Goal: Task Accomplishment & Management: Manage account settings

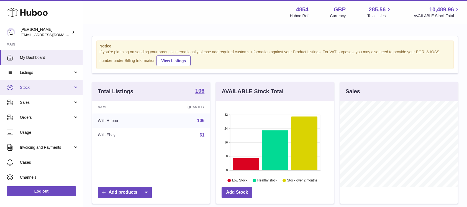
click at [66, 83] on link "Stock" at bounding box center [41, 87] width 83 height 15
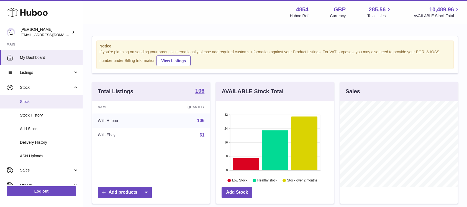
click at [55, 97] on link "Stock" at bounding box center [41, 102] width 83 height 14
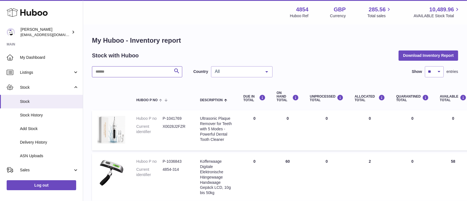
click at [119, 73] on input "text" at bounding box center [137, 71] width 90 height 11
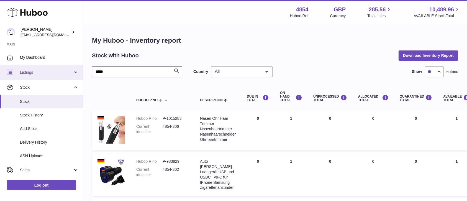
drag, startPoint x: 133, startPoint y: 74, endPoint x: 64, endPoint y: 74, distance: 69.8
click at [64, 74] on div "Huboo Dimitrios Leotsarakos jimleo21@yahoo.gr Main My Dashboard Listings Not wi…" at bounding box center [233, 176] width 467 height 352
type input "****"
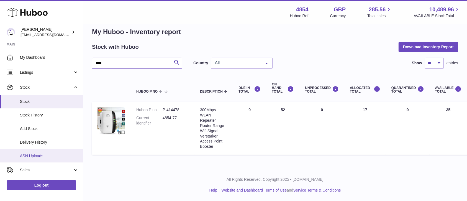
scroll to position [37, 0]
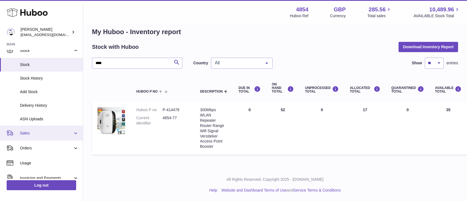
click at [48, 137] on link "Sales" at bounding box center [41, 132] width 83 height 15
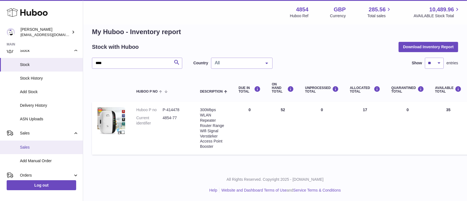
drag, startPoint x: 45, startPoint y: 147, endPoint x: 52, endPoint y: 135, distance: 13.4
click at [45, 147] on span "Sales" at bounding box center [49, 147] width 59 height 5
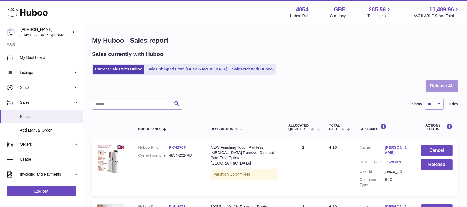
click at [438, 88] on button "Release All" at bounding box center [442, 85] width 32 height 11
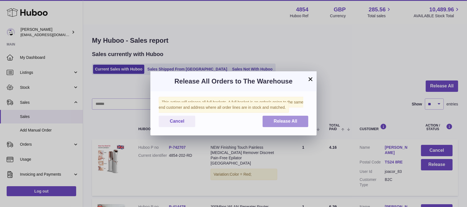
click at [266, 123] on button "Release All" at bounding box center [286, 120] width 46 height 11
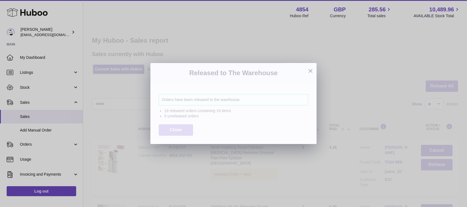
click at [173, 129] on span "Close" at bounding box center [176, 129] width 12 height 5
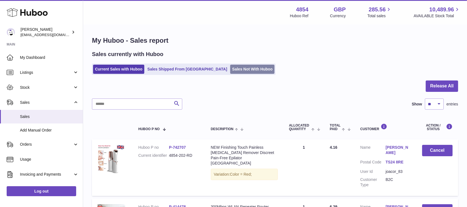
click at [230, 71] on link "Sales Not With Huboo" at bounding box center [252, 69] width 44 height 9
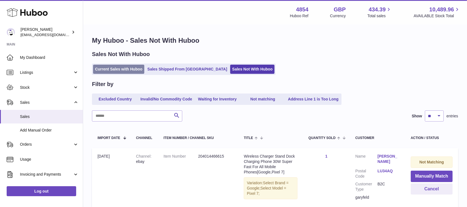
click at [123, 68] on link "Current Sales with Huboo" at bounding box center [118, 69] width 51 height 9
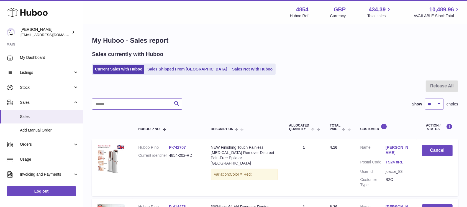
click at [134, 104] on input "text" at bounding box center [137, 103] width 90 height 11
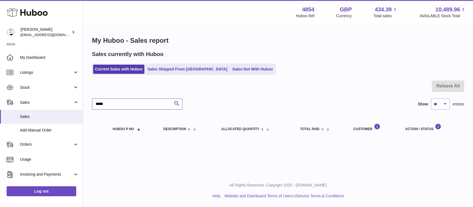
type input "*****"
drag, startPoint x: 140, startPoint y: 99, endPoint x: 72, endPoint y: 104, distance: 68.1
click at [72, 104] on div "Huboo Dimitrios Leotsarakos jimleo21@yahoo.gr Main My Dashboard Listings Not wi…" at bounding box center [236, 103] width 473 height 207
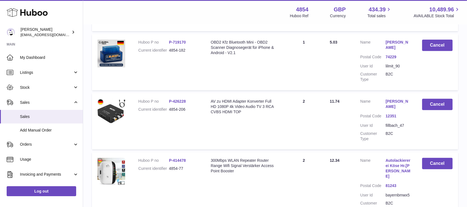
scroll to position [332, 0]
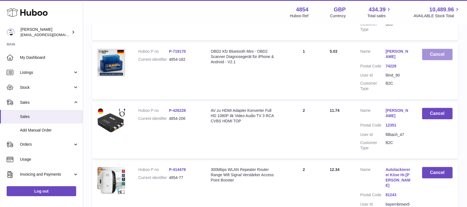
click at [427, 49] on button "Cancel" at bounding box center [437, 54] width 31 height 11
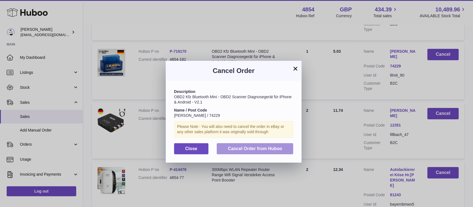
click at [262, 148] on span "Cancel Order from Huboo" at bounding box center [255, 148] width 54 height 5
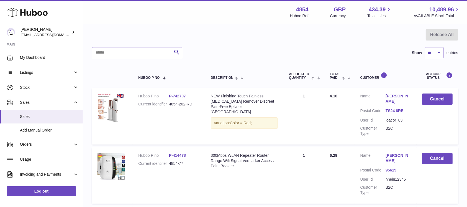
scroll to position [0, 0]
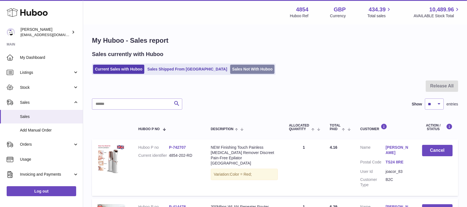
click at [234, 70] on link "Sales Not With Huboo" at bounding box center [252, 69] width 44 height 9
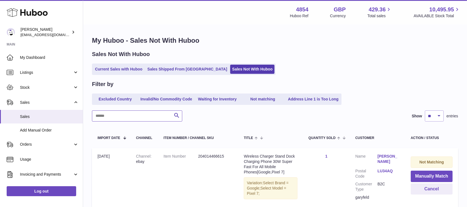
click at [148, 113] on input "text" at bounding box center [137, 115] width 90 height 11
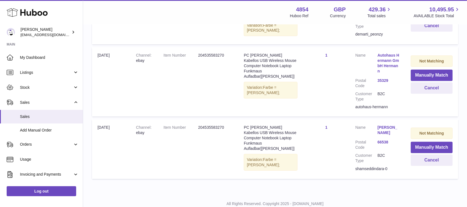
scroll to position [237, 0]
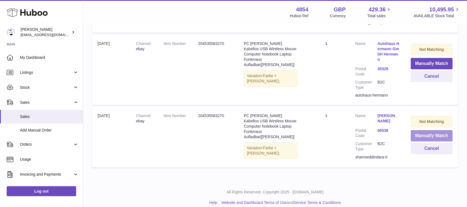
click at [424, 130] on button "Manually Match" at bounding box center [432, 135] width 42 height 11
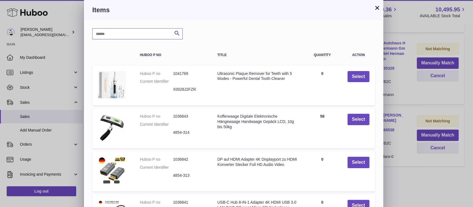
drag, startPoint x: 137, startPoint y: 32, endPoint x: 138, endPoint y: 28, distance: 4.0
click at [137, 32] on input "text" at bounding box center [137, 33] width 90 height 11
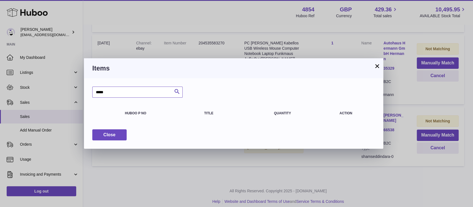
type input "*****"
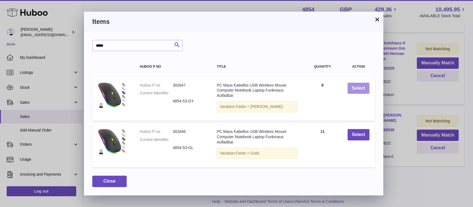
click at [356, 88] on button "Select" at bounding box center [358, 88] width 22 height 11
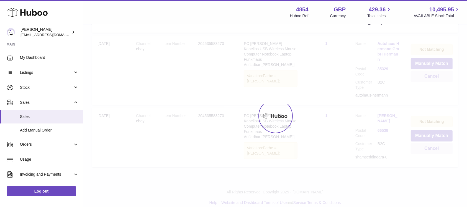
scroll to position [175, 0]
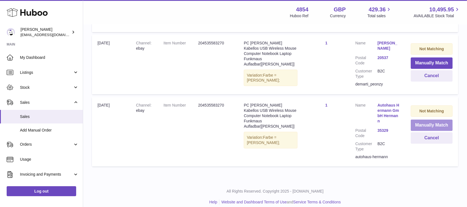
click at [429, 119] on button "Manually Match" at bounding box center [432, 124] width 42 height 11
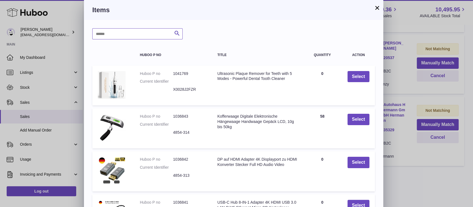
click at [133, 35] on input "text" at bounding box center [137, 33] width 90 height 11
type input "*****"
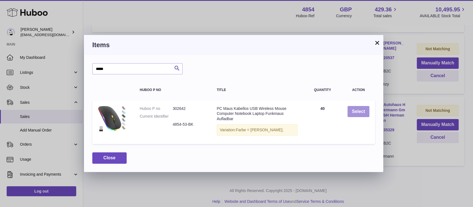
click at [361, 113] on button "Select" at bounding box center [358, 111] width 22 height 11
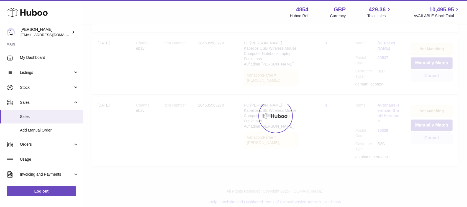
scroll to position [103, 0]
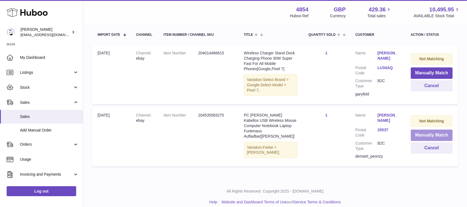
click at [421, 135] on button "Manually Match" at bounding box center [432, 134] width 42 height 11
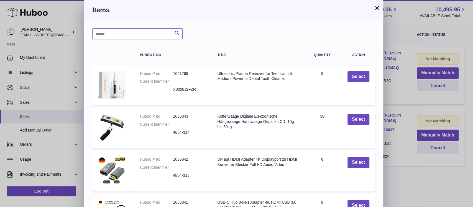
click at [161, 34] on input "text" at bounding box center [137, 33] width 90 height 11
type input "*****"
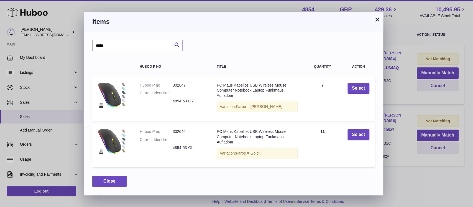
click at [360, 95] on td "Select" at bounding box center [358, 99] width 33 height 44
click at [360, 91] on button "Select" at bounding box center [358, 88] width 22 height 11
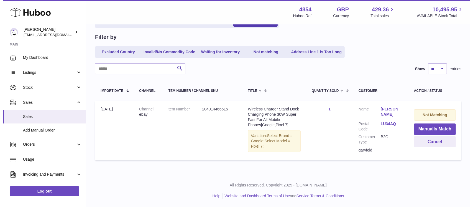
scroll to position [47, 0]
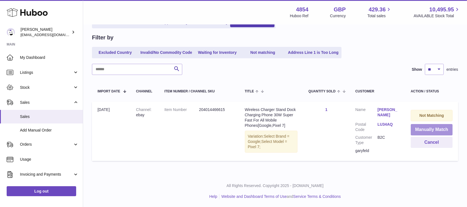
click at [421, 124] on button "Manually Match" at bounding box center [432, 129] width 42 height 11
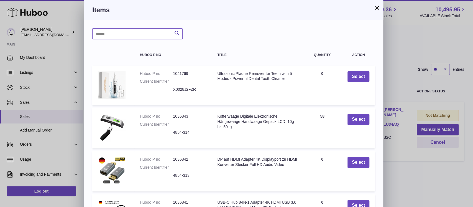
click at [156, 33] on input "text" at bounding box center [137, 33] width 90 height 11
type input "*****"
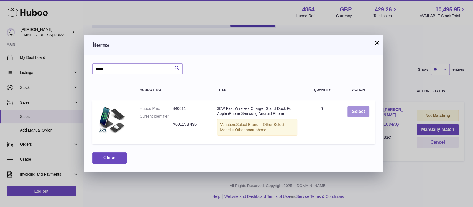
click at [357, 114] on button "Select" at bounding box center [358, 111] width 22 height 11
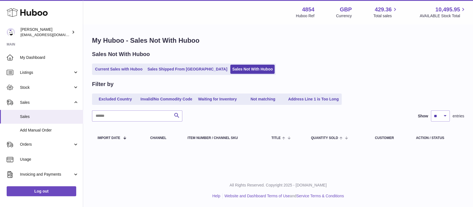
scroll to position [0, 0]
click at [132, 68] on link "Current Sales with Huboo" at bounding box center [118, 69] width 51 height 9
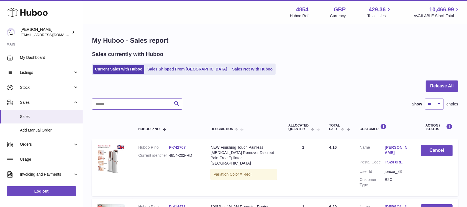
click at [130, 102] on input "text" at bounding box center [137, 103] width 90 height 11
type input "****"
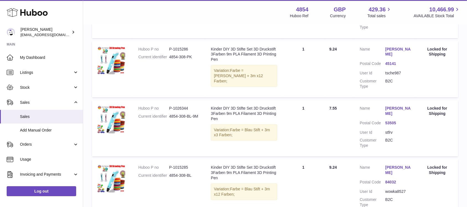
scroll to position [222, 0]
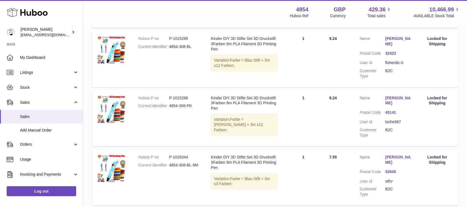
click at [178, 107] on dd "4854-308-PK" at bounding box center [184, 105] width 31 height 5
click at [385, 123] on dd "tsche987" at bounding box center [397, 121] width 25 height 5
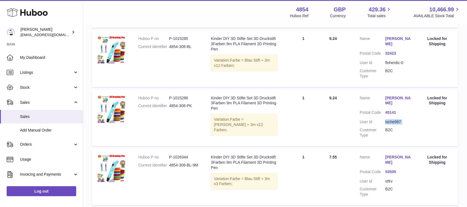
click at [385, 123] on dd "tsche987" at bounding box center [397, 121] width 25 height 5
copy dl "tsche987"
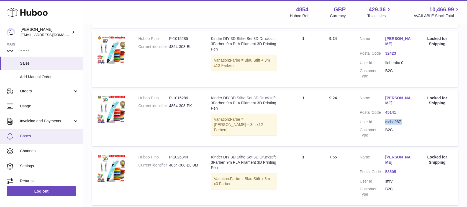
scroll to position [57, 0]
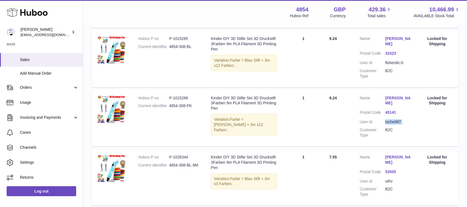
click at [181, 106] on dd "4854-308-PK" at bounding box center [184, 105] width 31 height 5
click at [181, 97] on dd "P-1015286" at bounding box center [184, 97] width 31 height 5
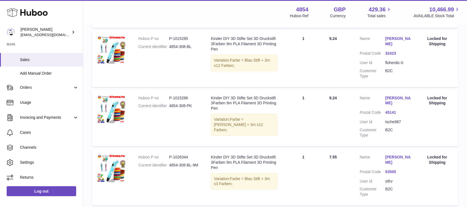
click at [181, 97] on dd "P-1015286" at bounding box center [184, 97] width 31 height 5
copy dl "P-1015286"
click at [286, 112] on td "Quantity Sold 1" at bounding box center [303, 118] width 41 height 56
click at [48, 61] on span "Sales" at bounding box center [49, 59] width 59 height 5
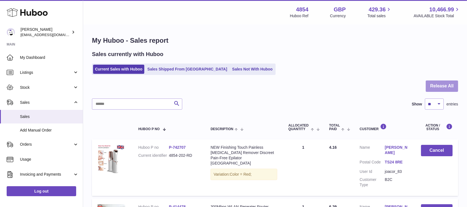
click at [434, 88] on button "Release All" at bounding box center [442, 85] width 32 height 11
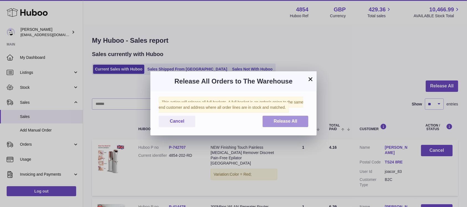
click at [265, 118] on button "Release All" at bounding box center [286, 120] width 46 height 11
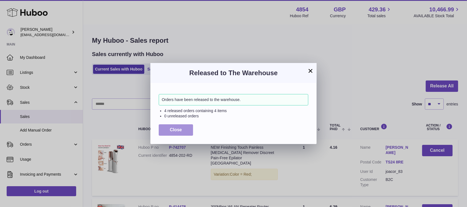
click at [182, 126] on button "Close" at bounding box center [176, 129] width 34 height 11
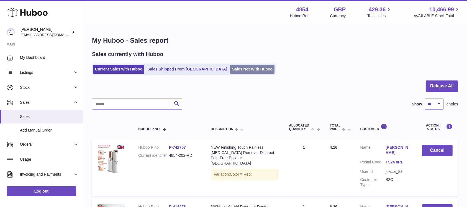
click at [230, 70] on link "Sales Not With Huboo" at bounding box center [252, 69] width 44 height 9
